Goal: Task Accomplishment & Management: Use online tool/utility

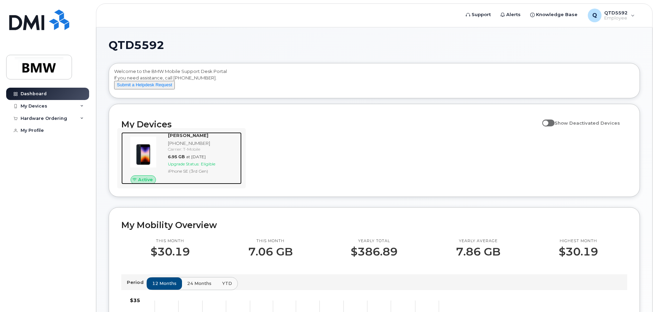
click at [211, 167] on span "Eligible" at bounding box center [208, 163] width 14 height 5
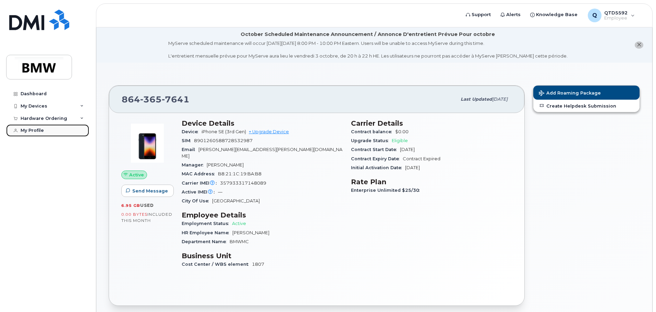
click at [40, 131] on div "My Profile" at bounding box center [32, 130] width 23 height 5
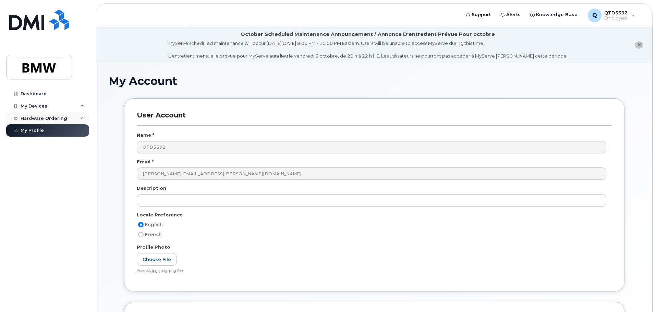
click at [84, 119] on div "Hardware Ordering" at bounding box center [47, 118] width 83 height 12
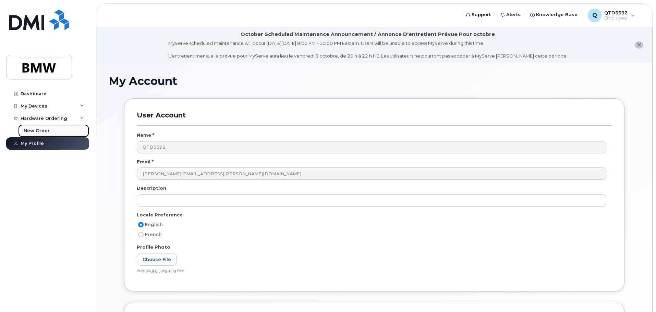
click at [47, 130] on div "New Order" at bounding box center [37, 131] width 26 height 6
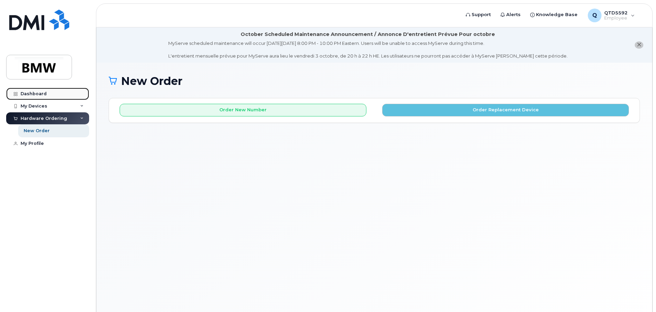
click at [45, 93] on div "Dashboard" at bounding box center [34, 93] width 26 height 5
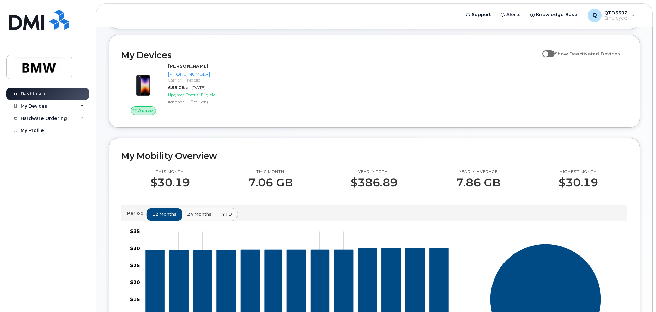
scroll to position [103, 0]
